Goal: Task Accomplishment & Management: Manage account settings

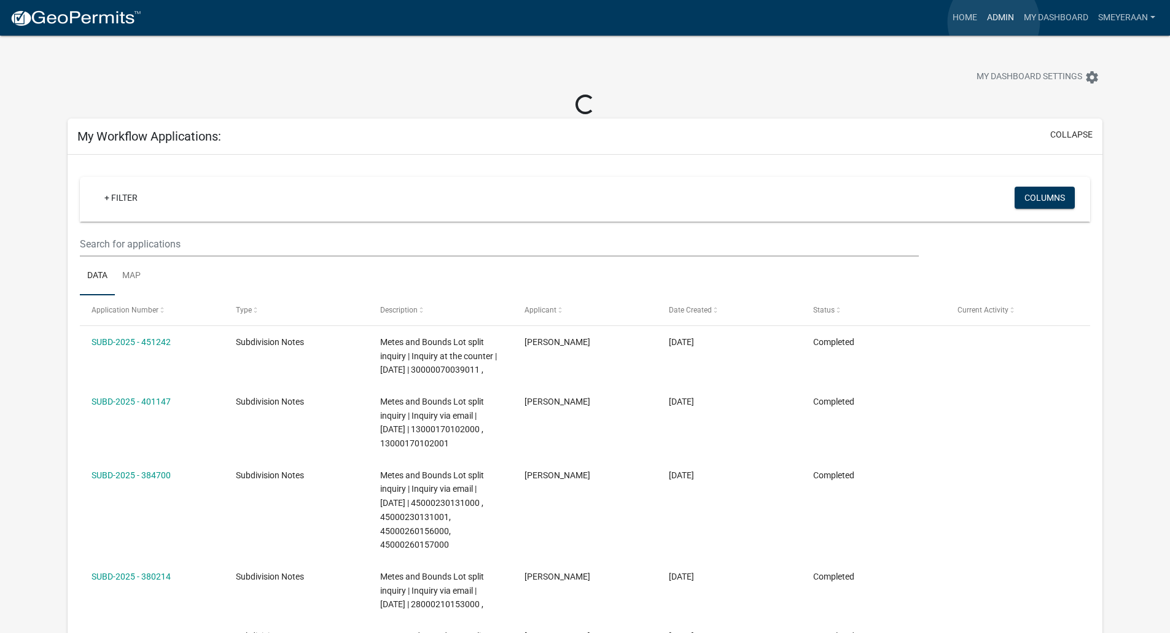
click at [993, 22] on link "Admin" at bounding box center [1000, 17] width 37 height 23
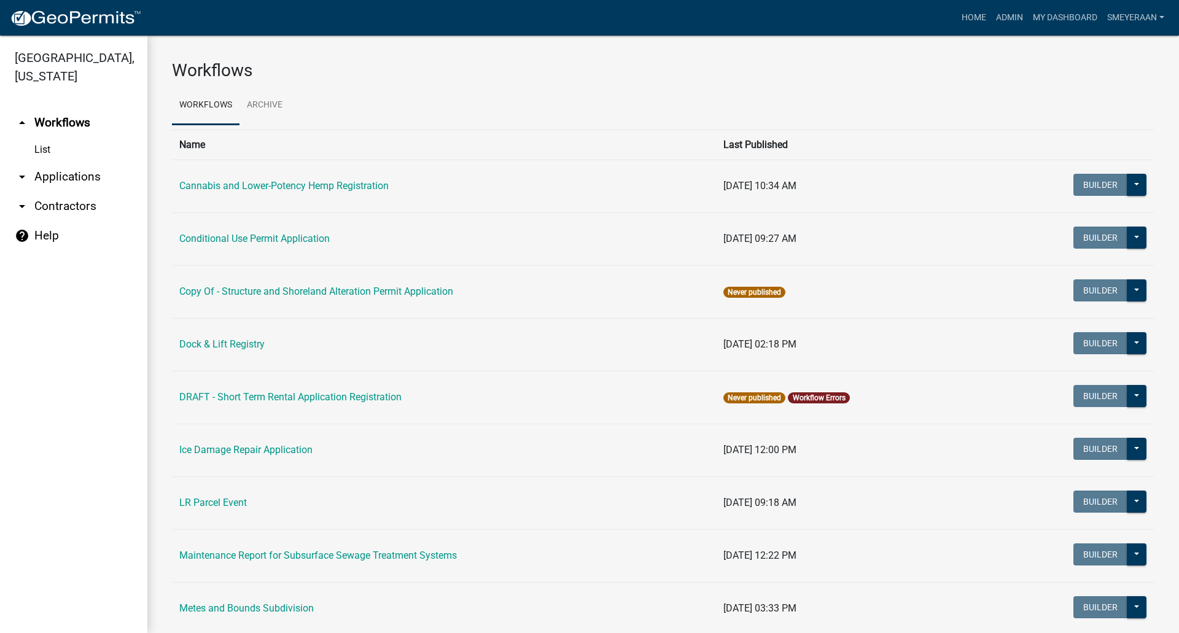
click at [50, 171] on link "arrow_drop_down Applications" at bounding box center [73, 176] width 147 height 29
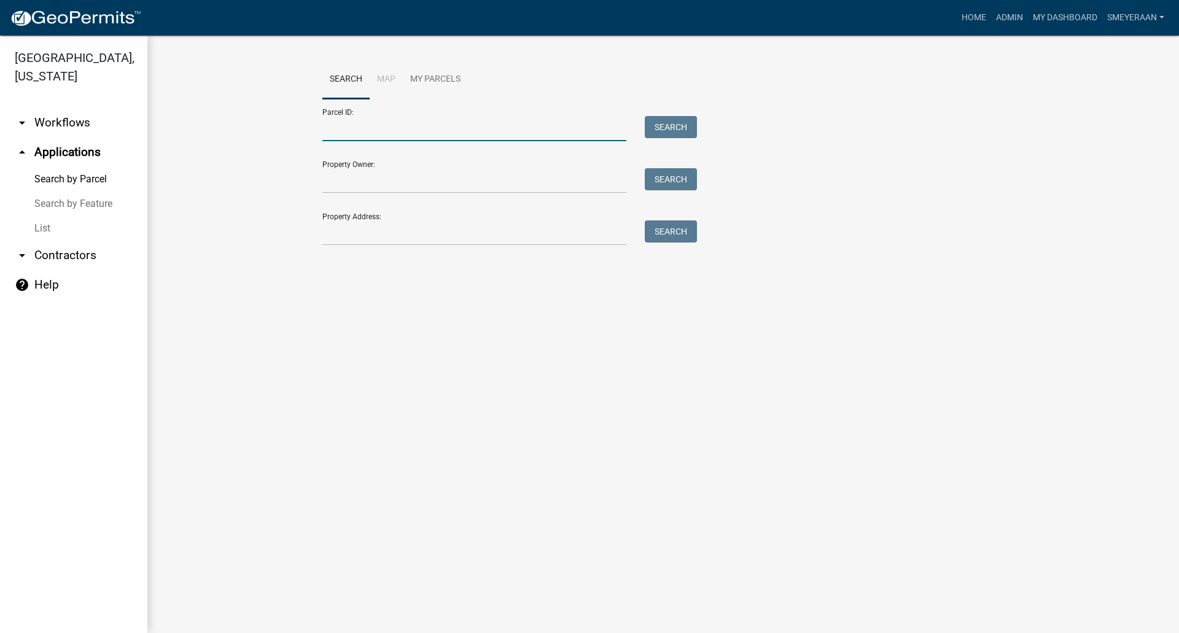
click at [363, 124] on input "Parcel ID:" at bounding box center [474, 128] width 304 height 25
click at [373, 117] on input "Parcel ID:" at bounding box center [474, 128] width 304 height 25
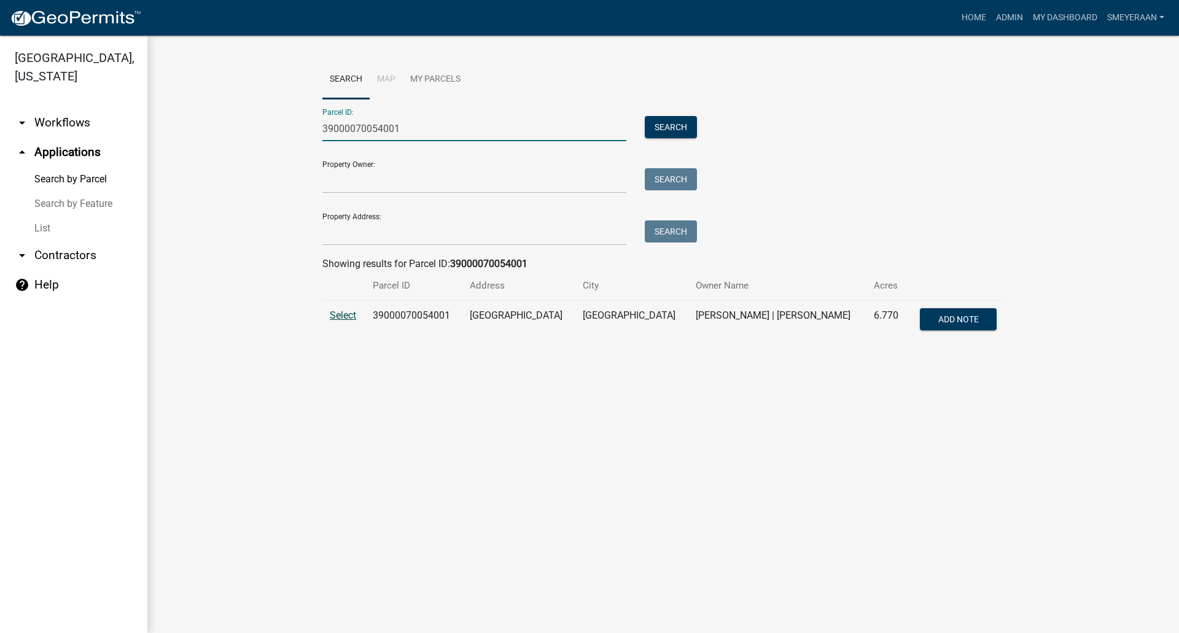
type input "39000070054001"
click at [351, 311] on span "Select" at bounding box center [343, 315] width 26 height 12
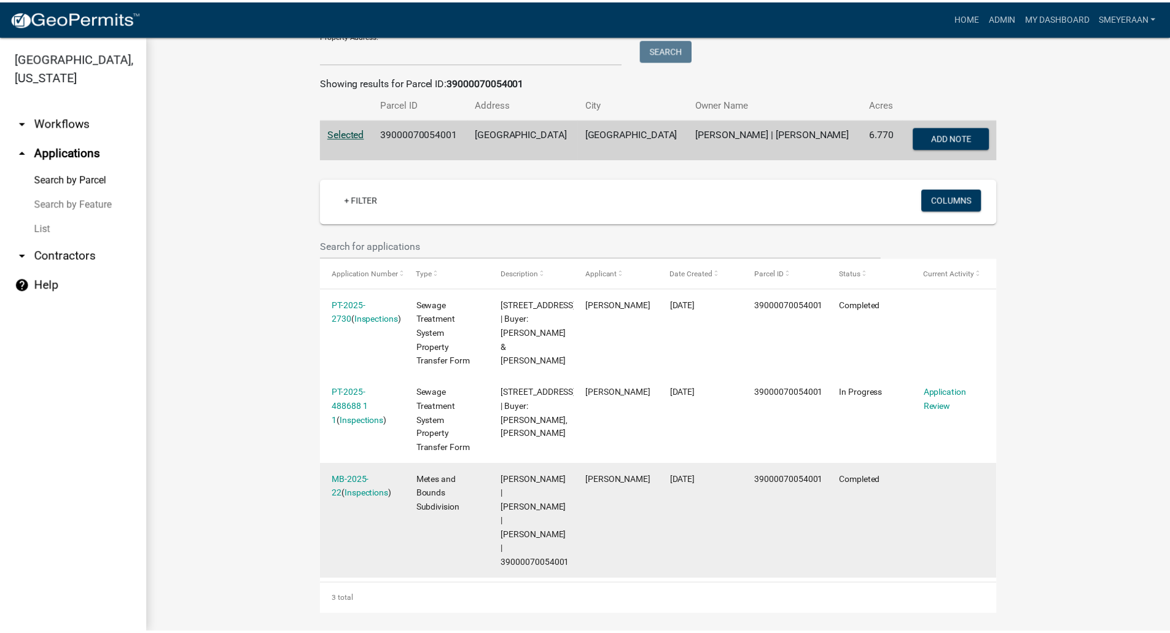
scroll to position [188, 0]
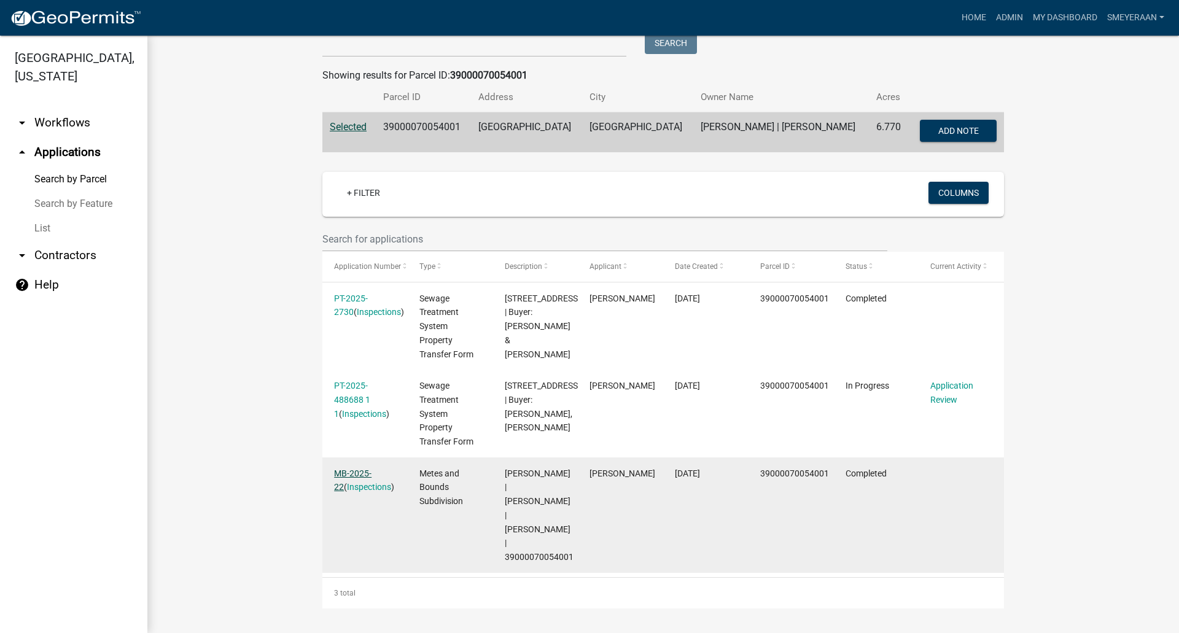
click at [357, 476] on link "MB-2025-22" at bounding box center [352, 480] width 37 height 24
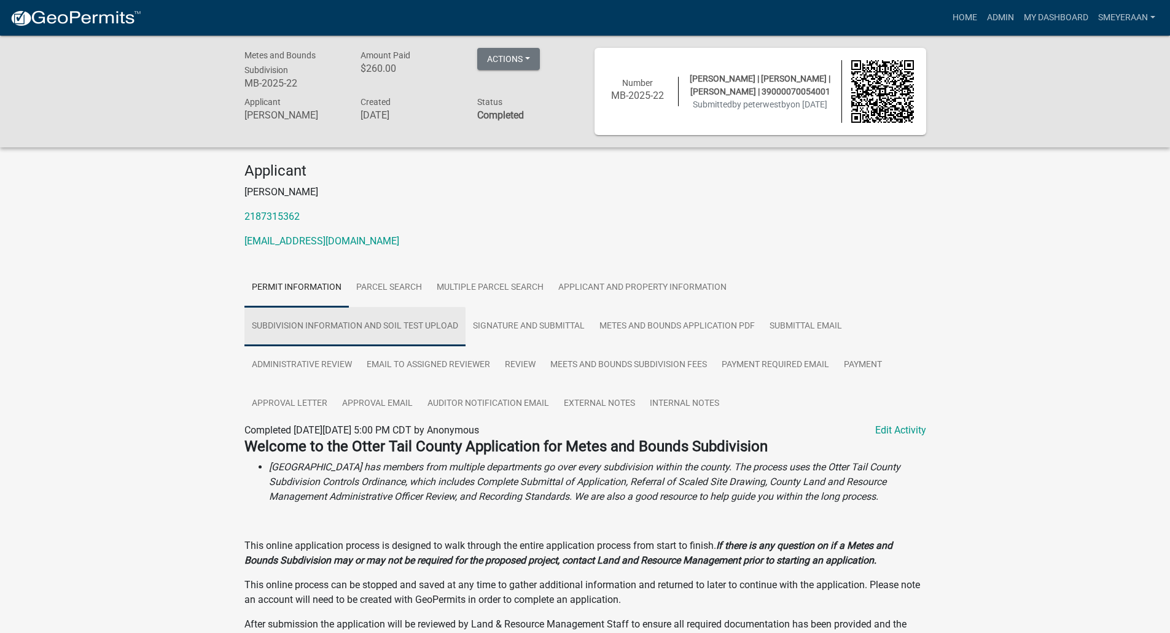
click at [349, 319] on link "Subdivision Information and Soil Test Upload" at bounding box center [354, 326] width 221 height 39
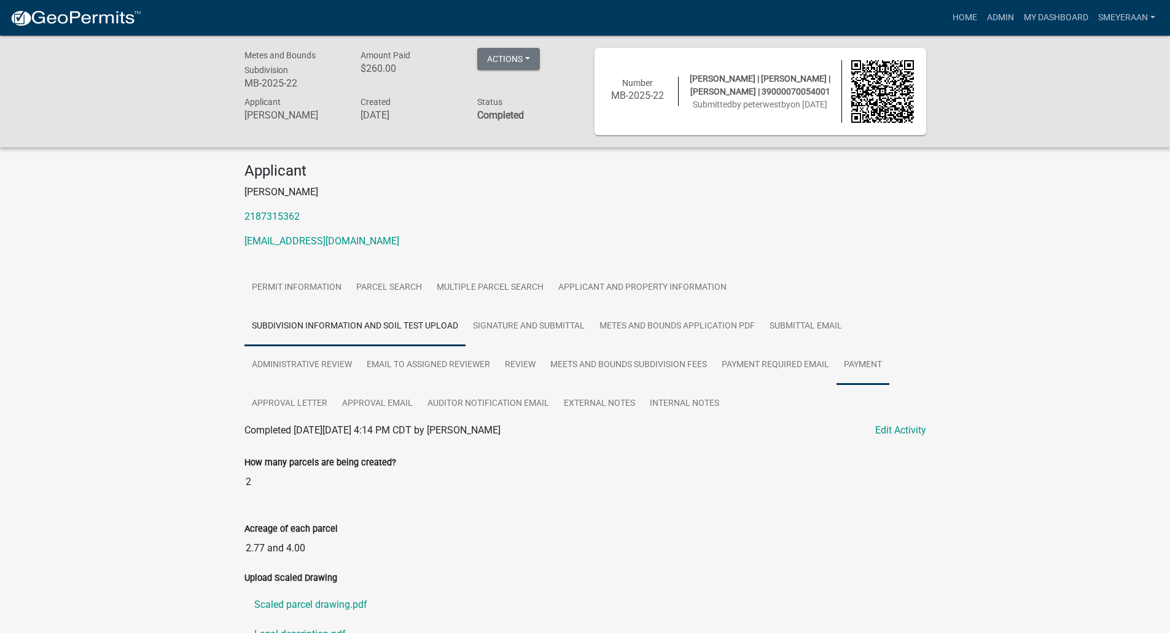
click at [876, 370] on link "Payment" at bounding box center [862, 365] width 53 height 39
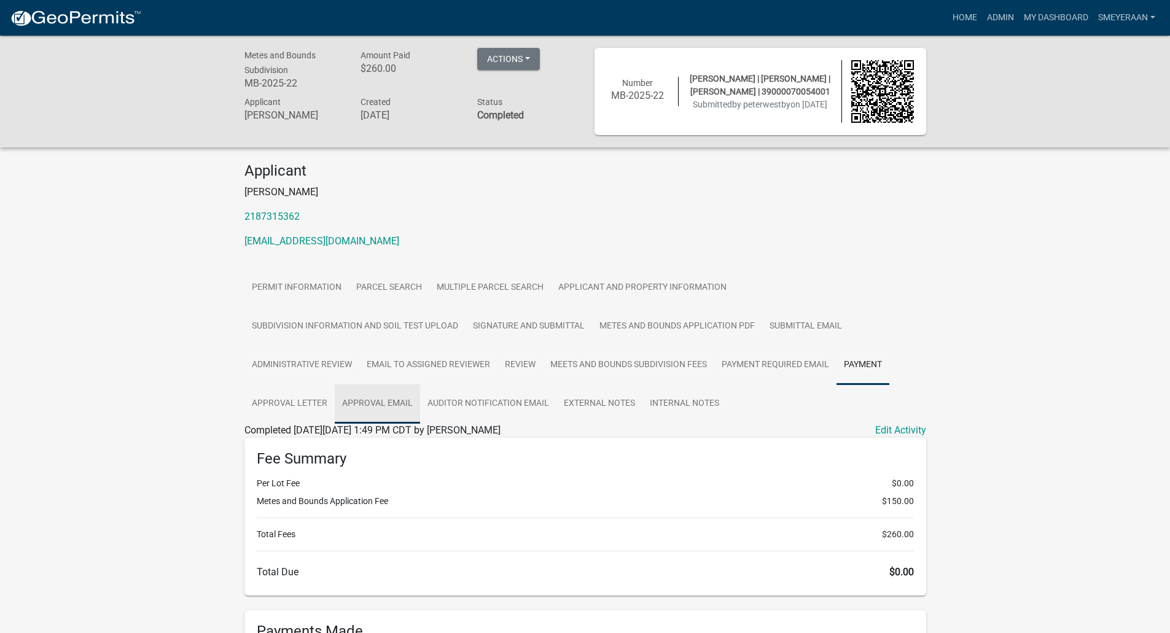
click at [391, 402] on link "Approval Email" at bounding box center [377, 403] width 85 height 39
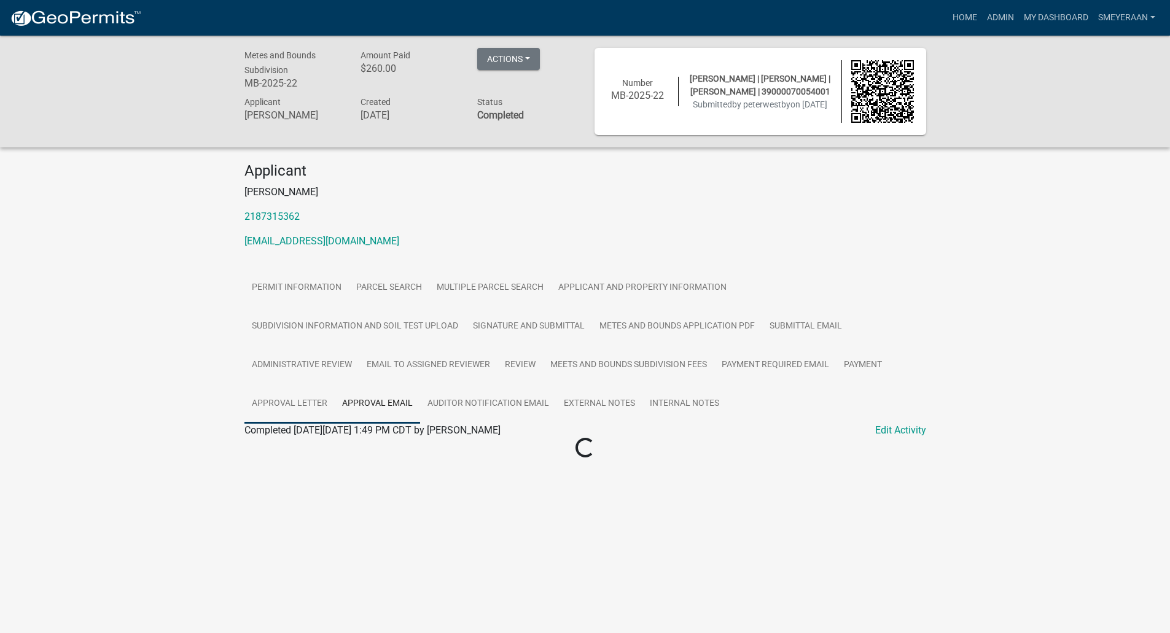
click at [295, 402] on link "Approval Letter" at bounding box center [289, 403] width 90 height 39
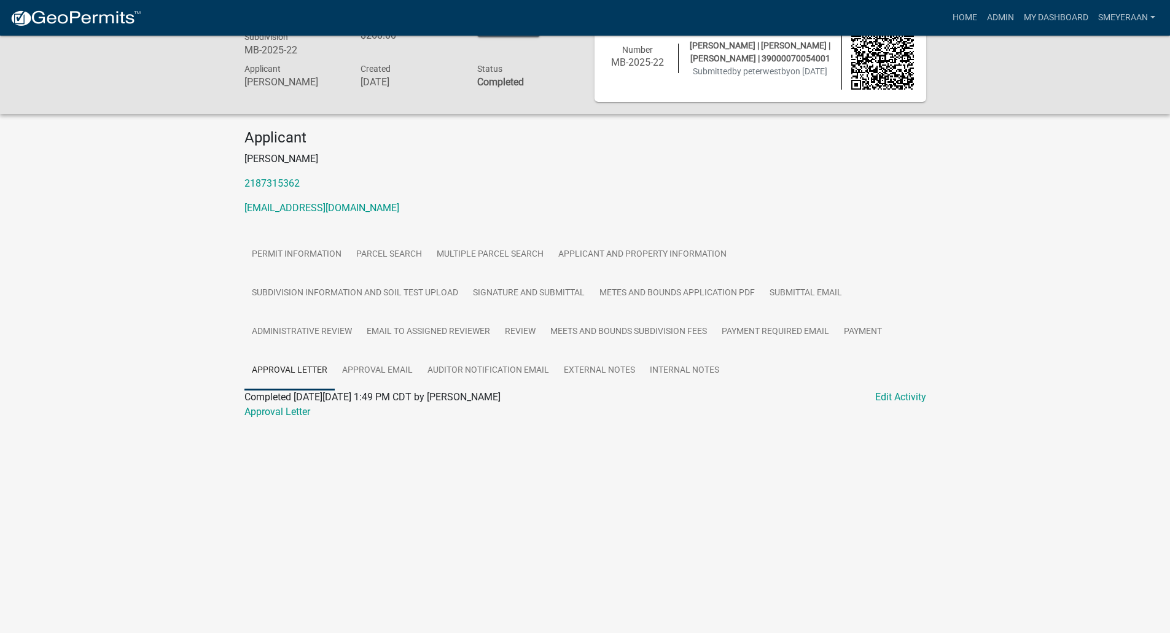
scroll to position [36, 0]
click at [328, 421] on div at bounding box center [584, 424] width 681 height 15
click at [291, 408] on link "Approval Letter" at bounding box center [277, 409] width 66 height 12
